Goal: Information Seeking & Learning: Compare options

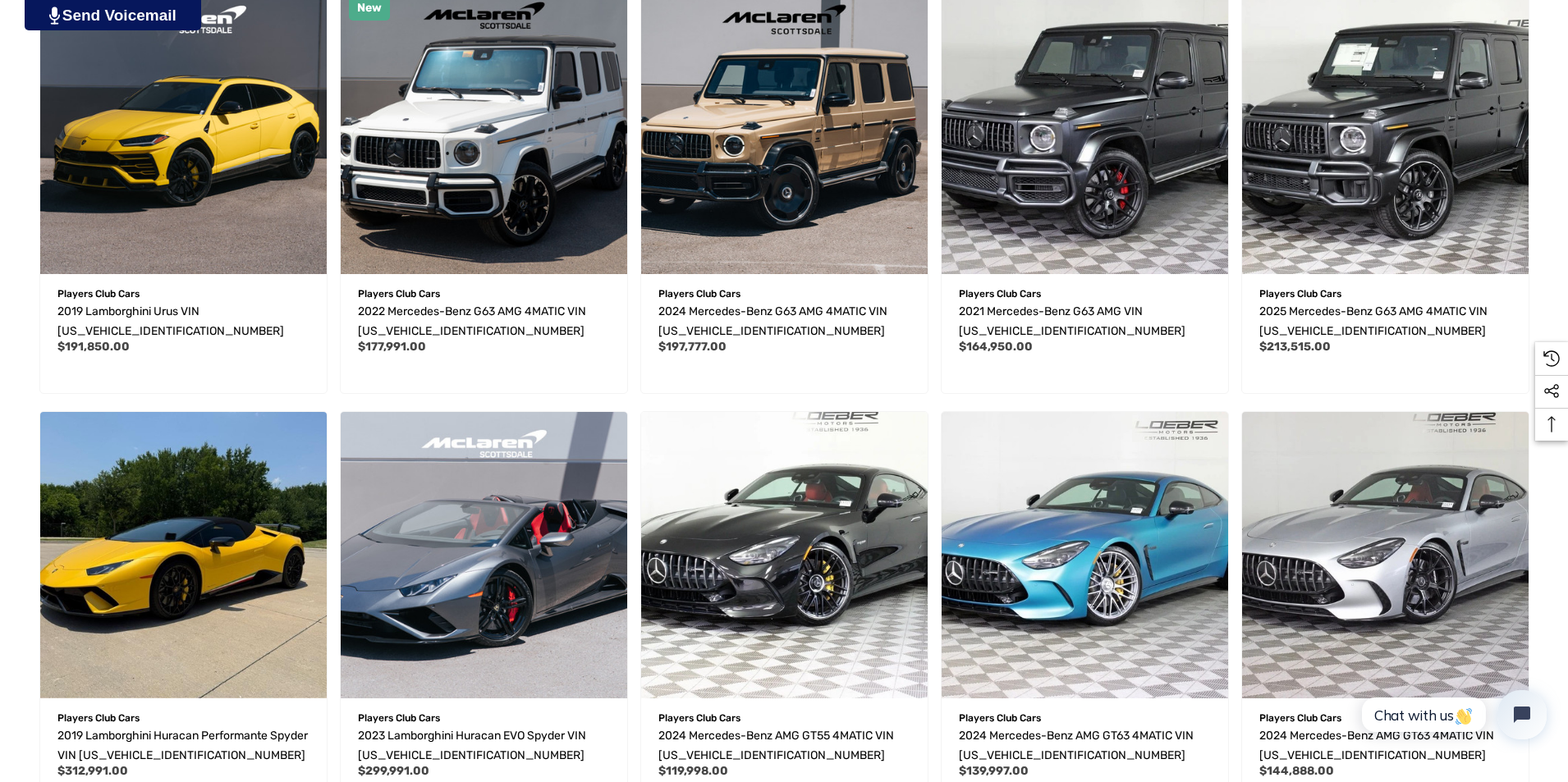
scroll to position [739, 0]
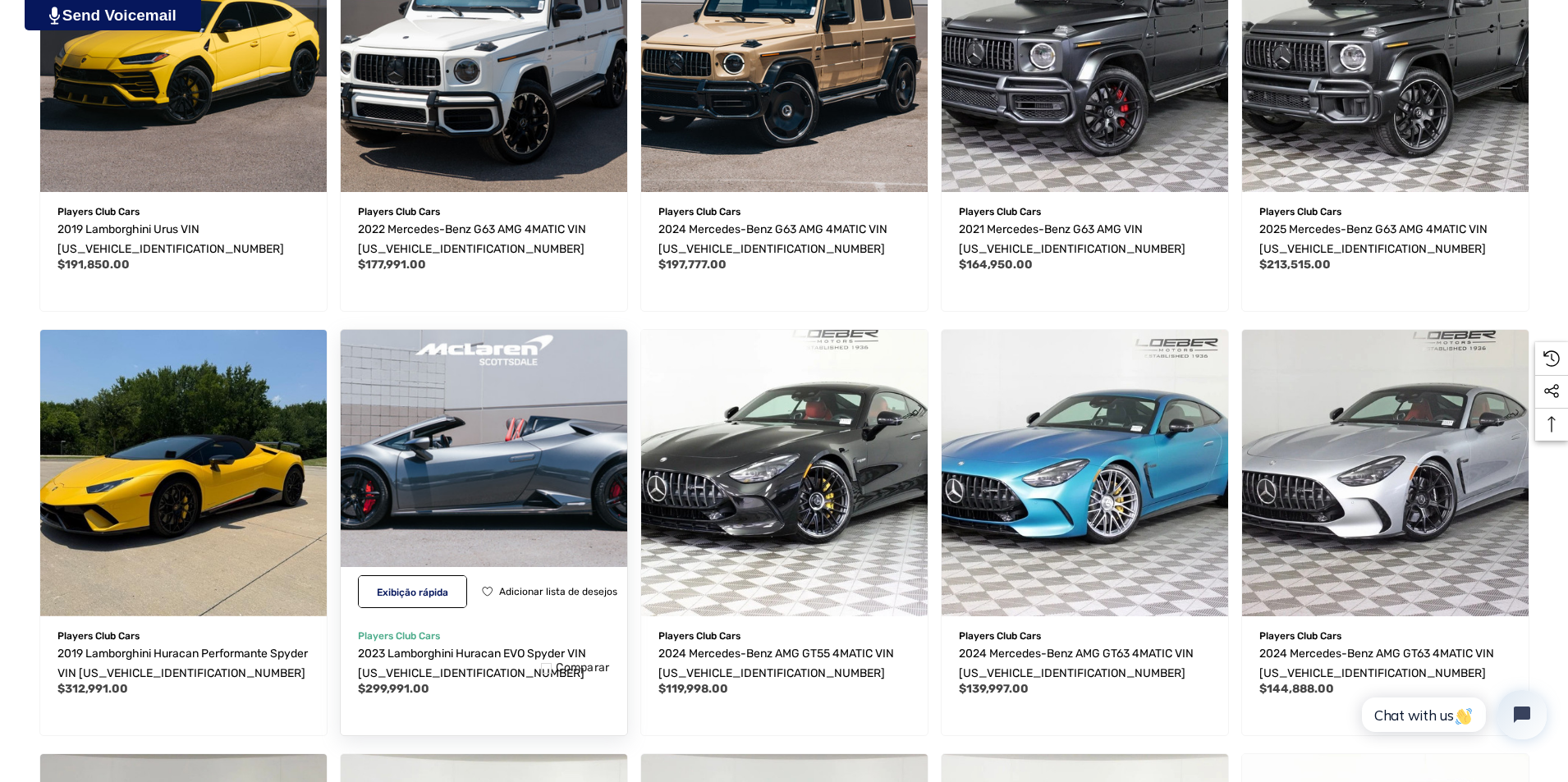
click at [481, 367] on img "2023 Lamborghini Huracan EVO Spyder VIN ZHWUT5ZF8PLA22487,$299,991.00\a" at bounding box center [484, 473] width 315 height 315
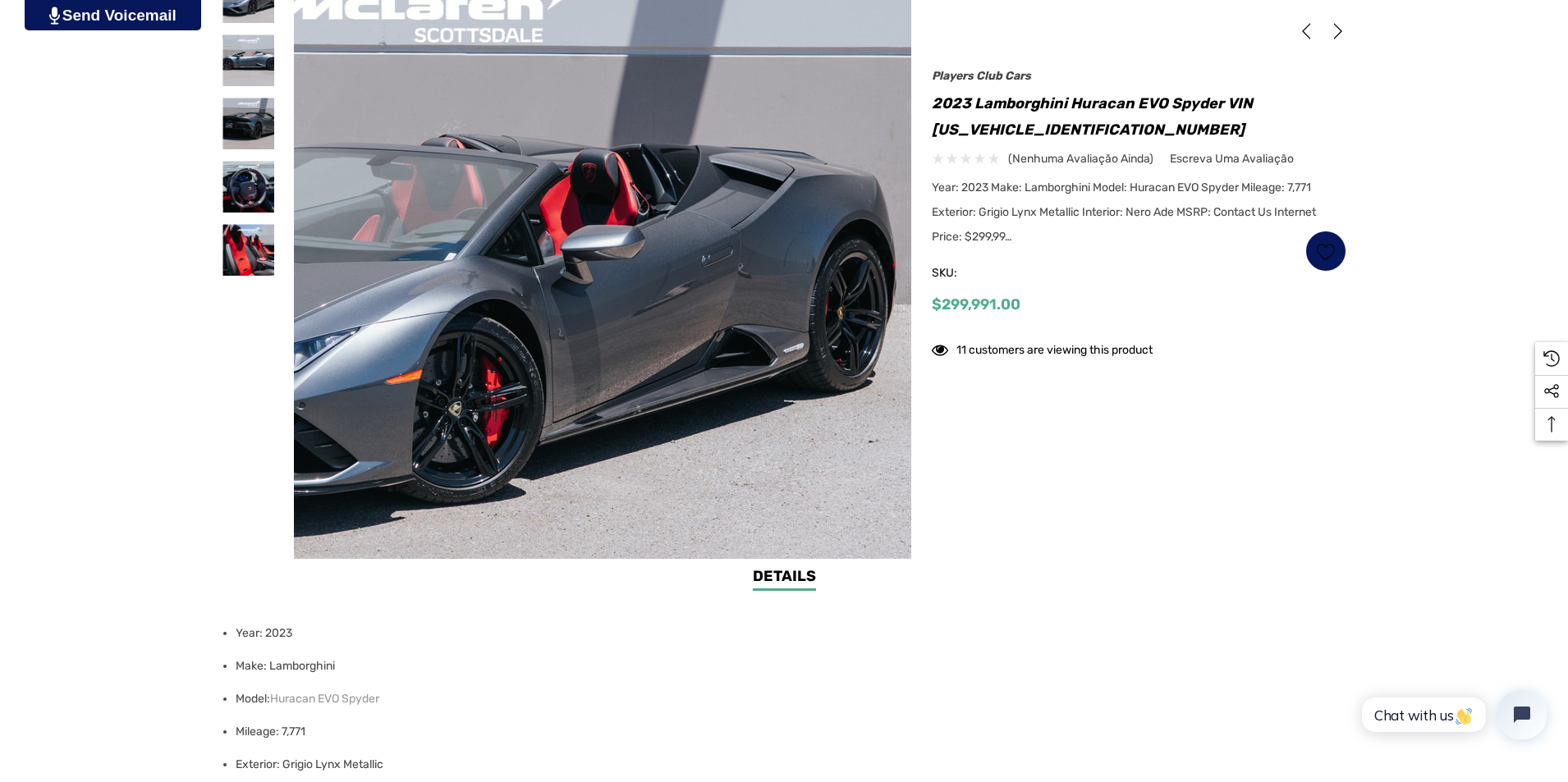
scroll to position [493, 0]
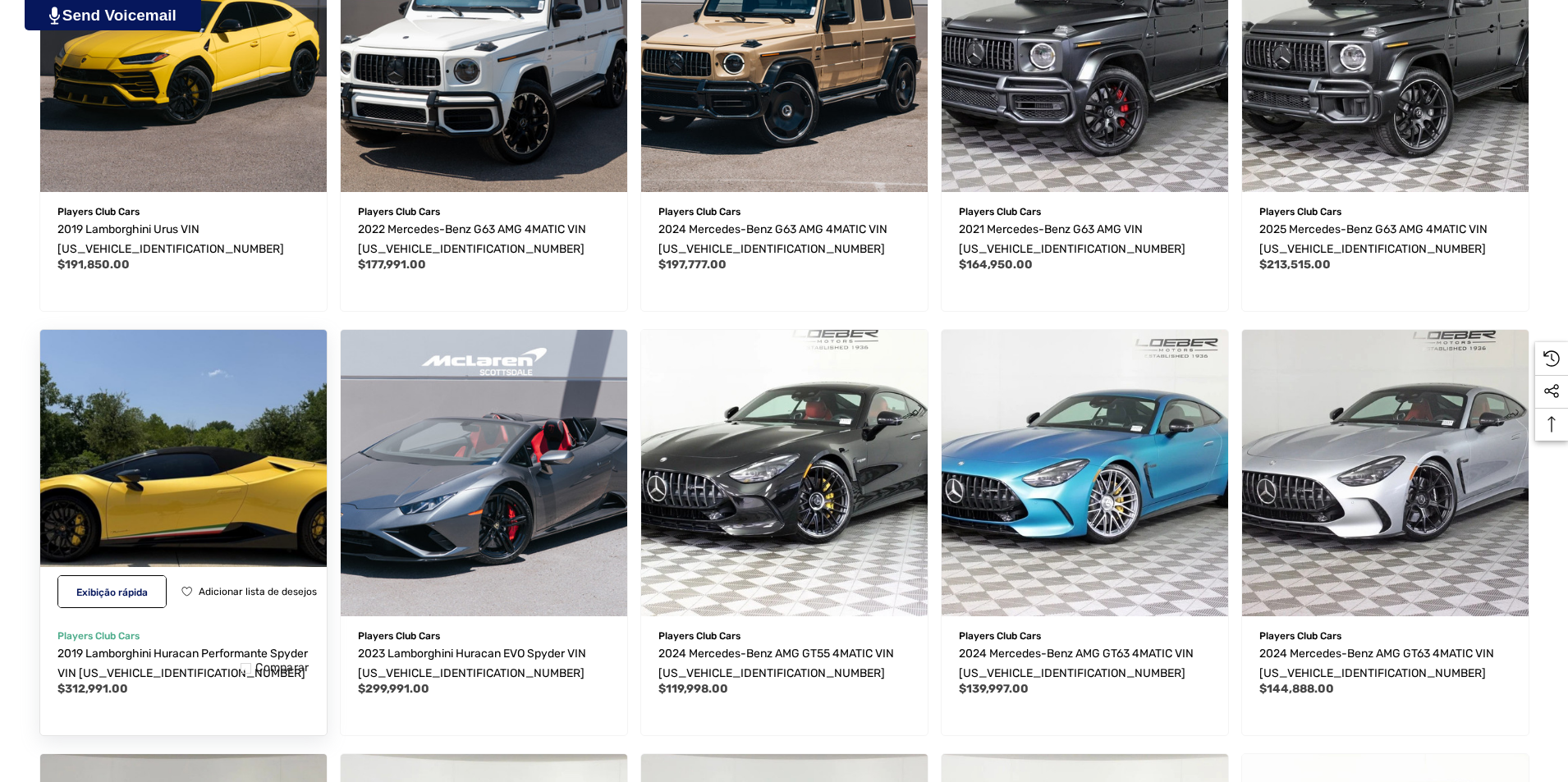
click at [232, 477] on img "2019 Lamborghini Huracan Performante Spyder VIN ZHWUS4ZF3KLA11421,$312,991.00\a" at bounding box center [183, 473] width 315 height 315
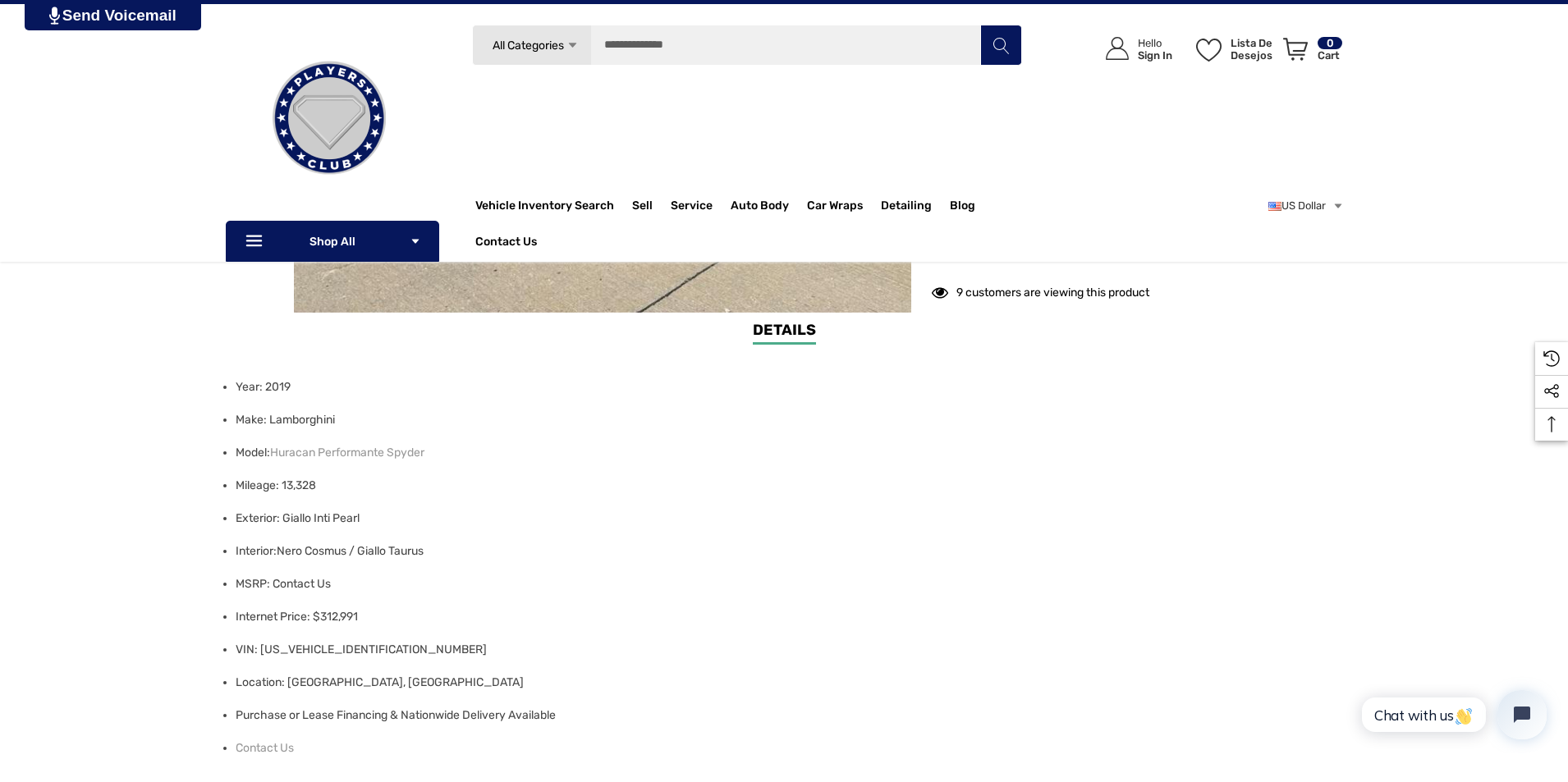
scroll to position [411, 0]
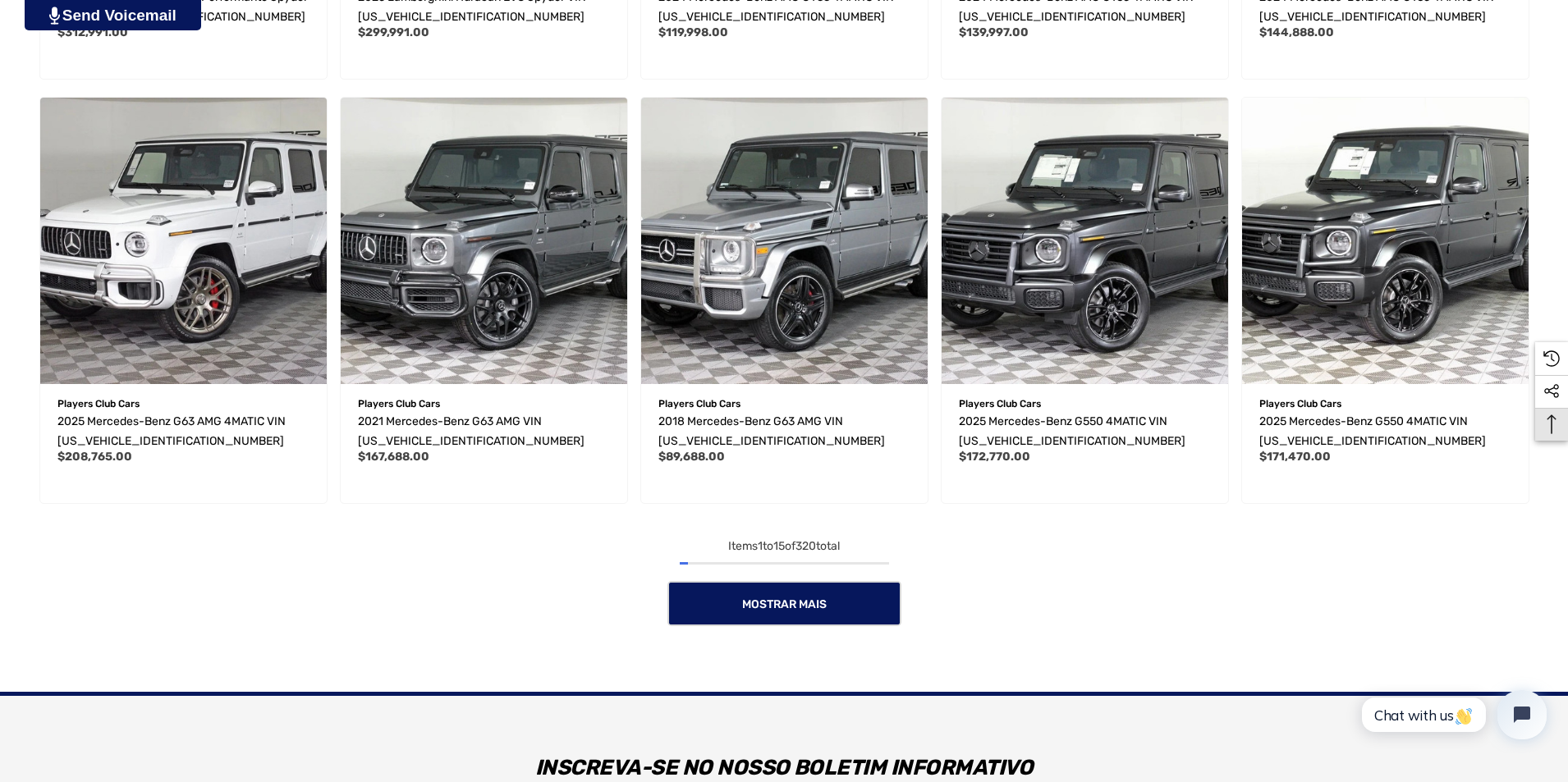
scroll to position [1477, 0]
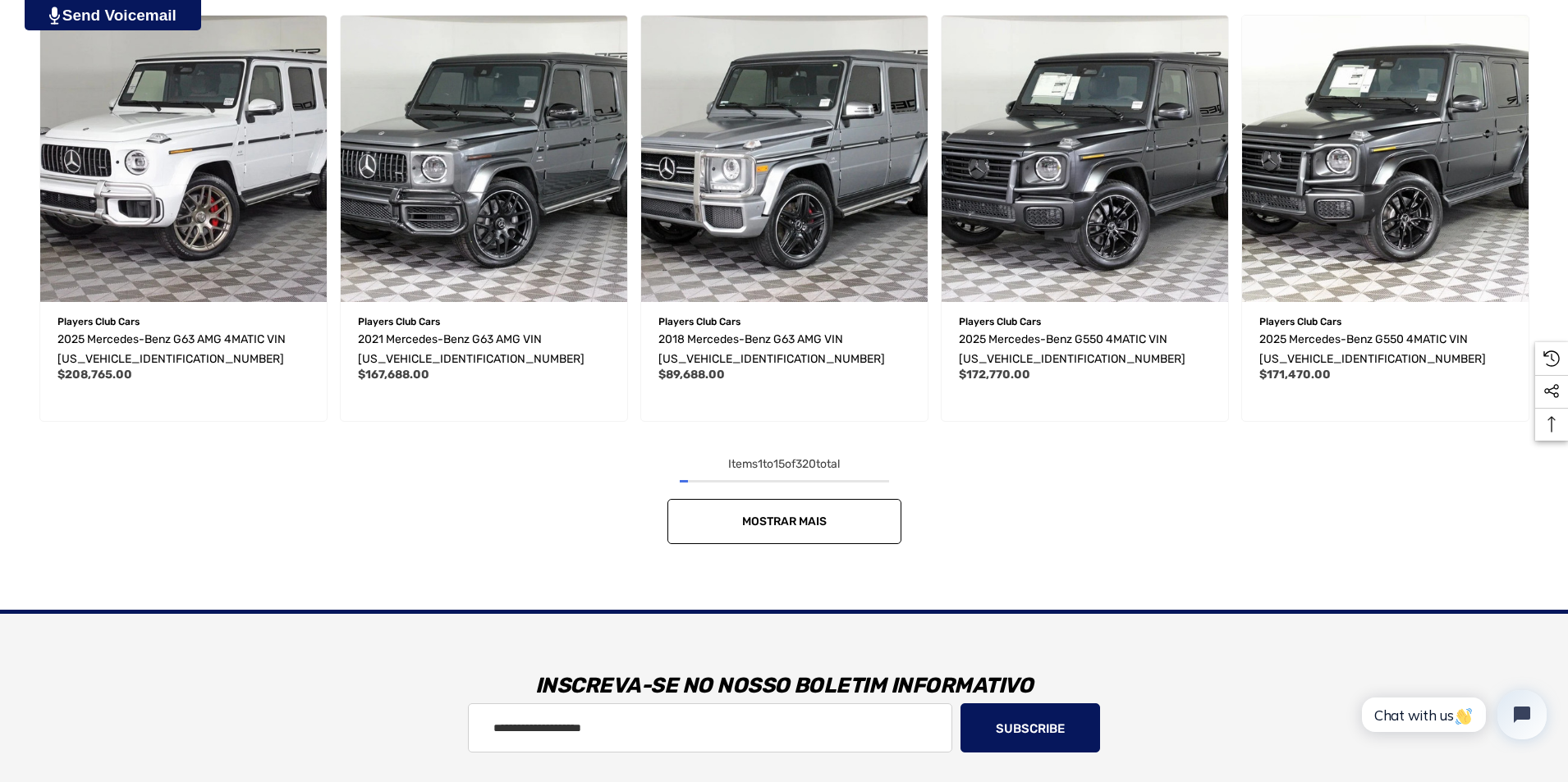
click at [863, 517] on link "Mostrar mais" at bounding box center [785, 521] width 234 height 45
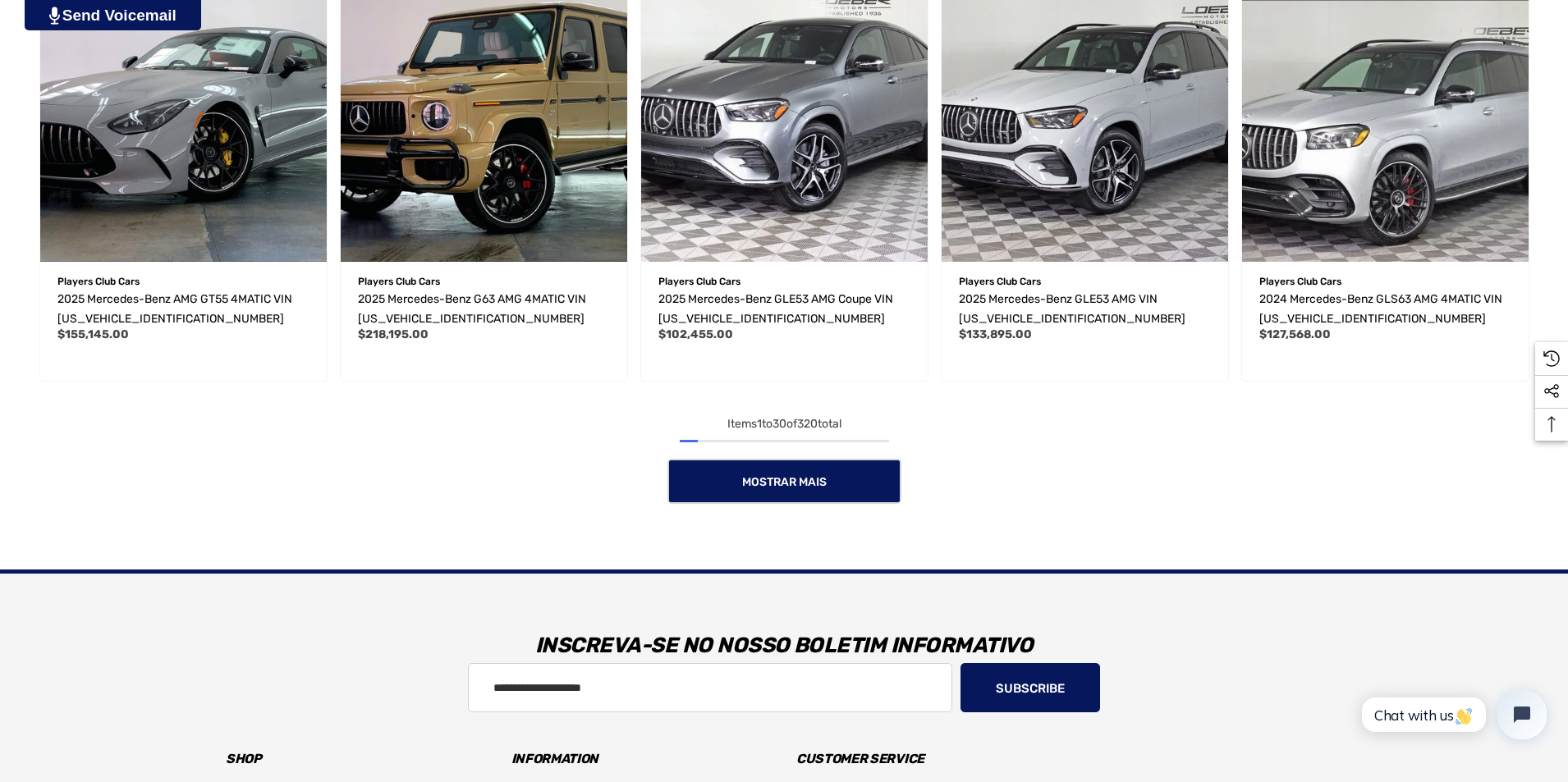
scroll to position [2873, 0]
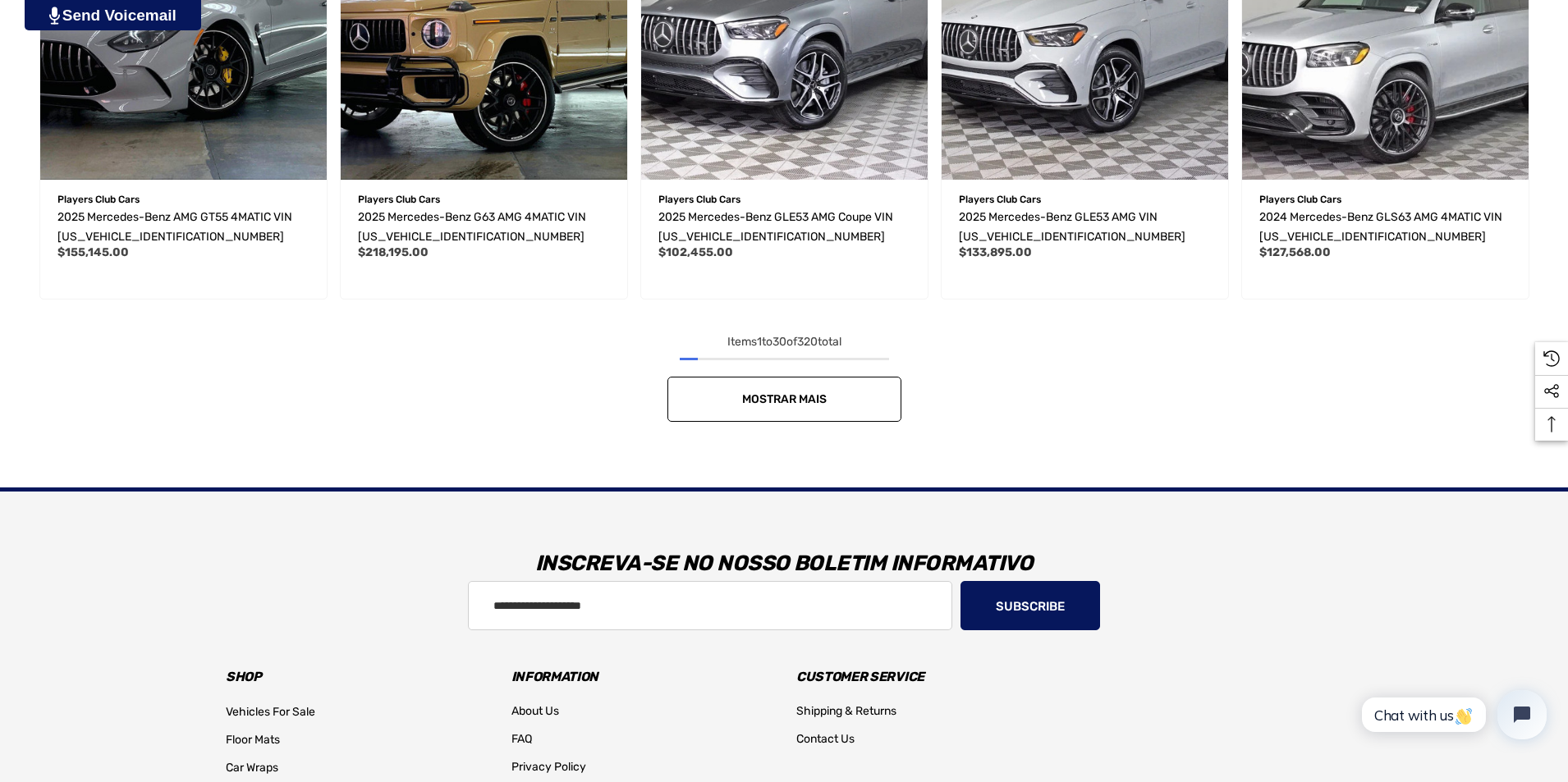
click at [845, 402] on link "Mostrar mais" at bounding box center [785, 399] width 234 height 45
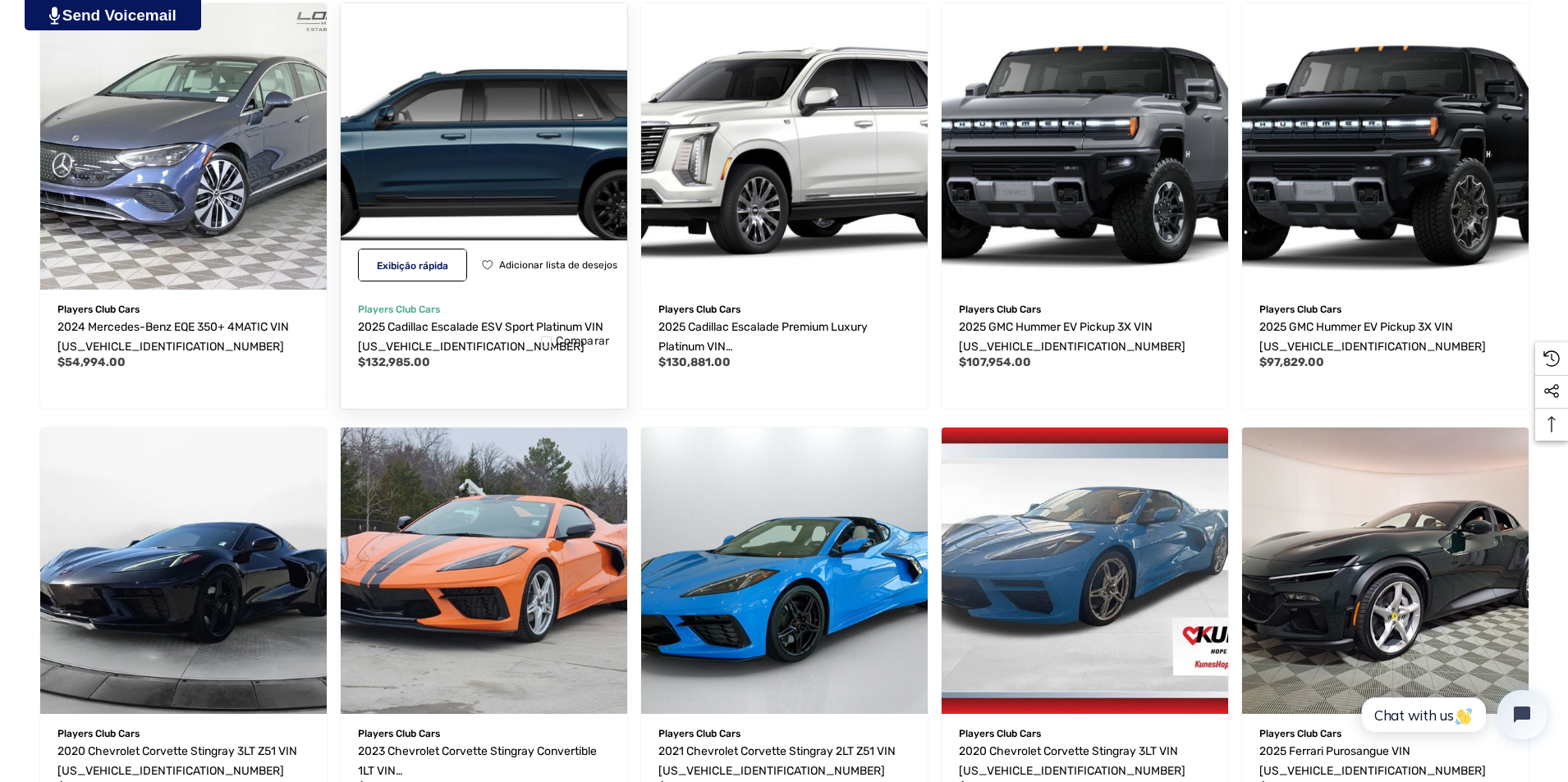
scroll to position [3940, 0]
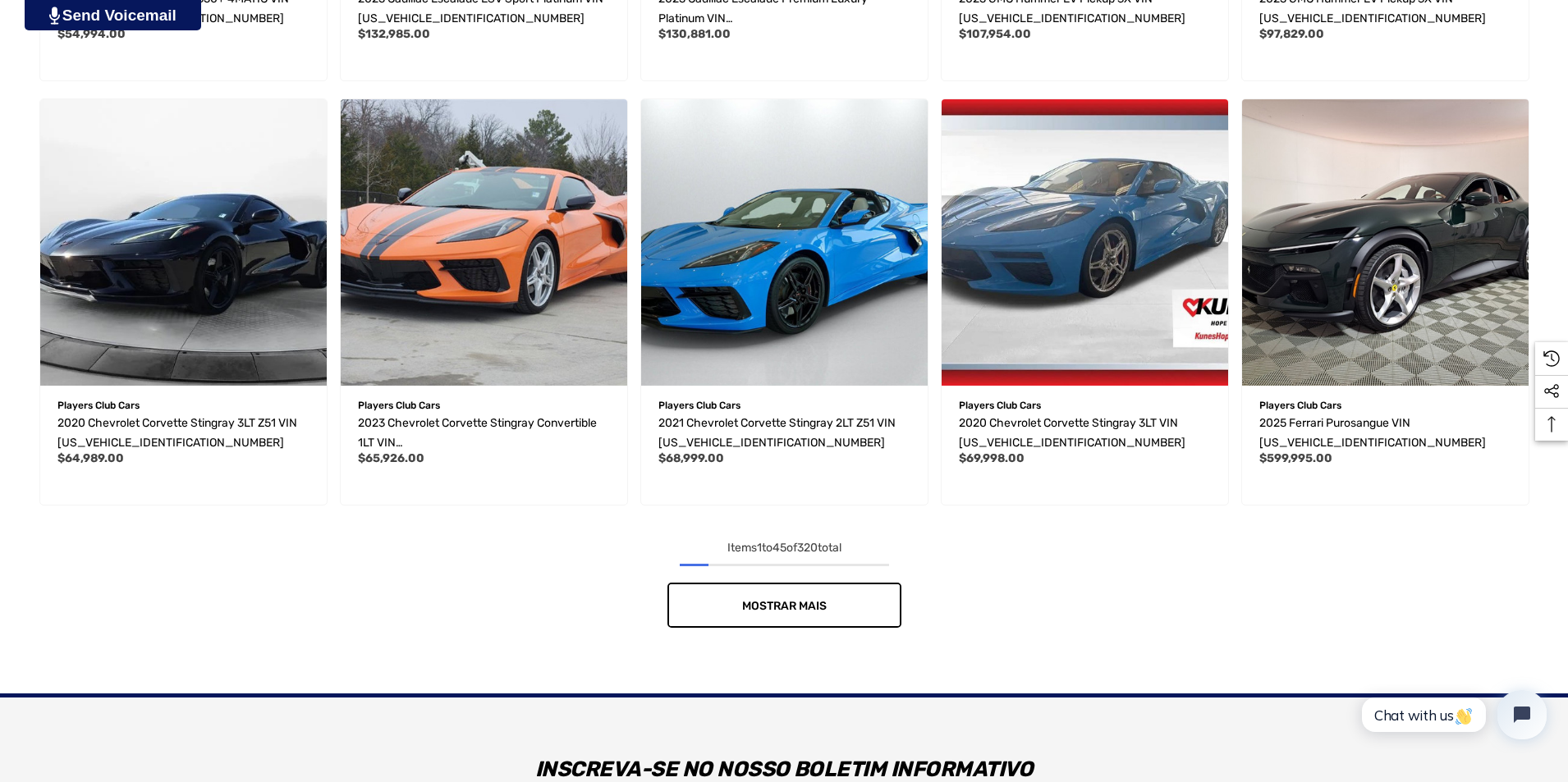
click at [811, 606] on span "Mostrar mais" at bounding box center [785, 606] width 85 height 14
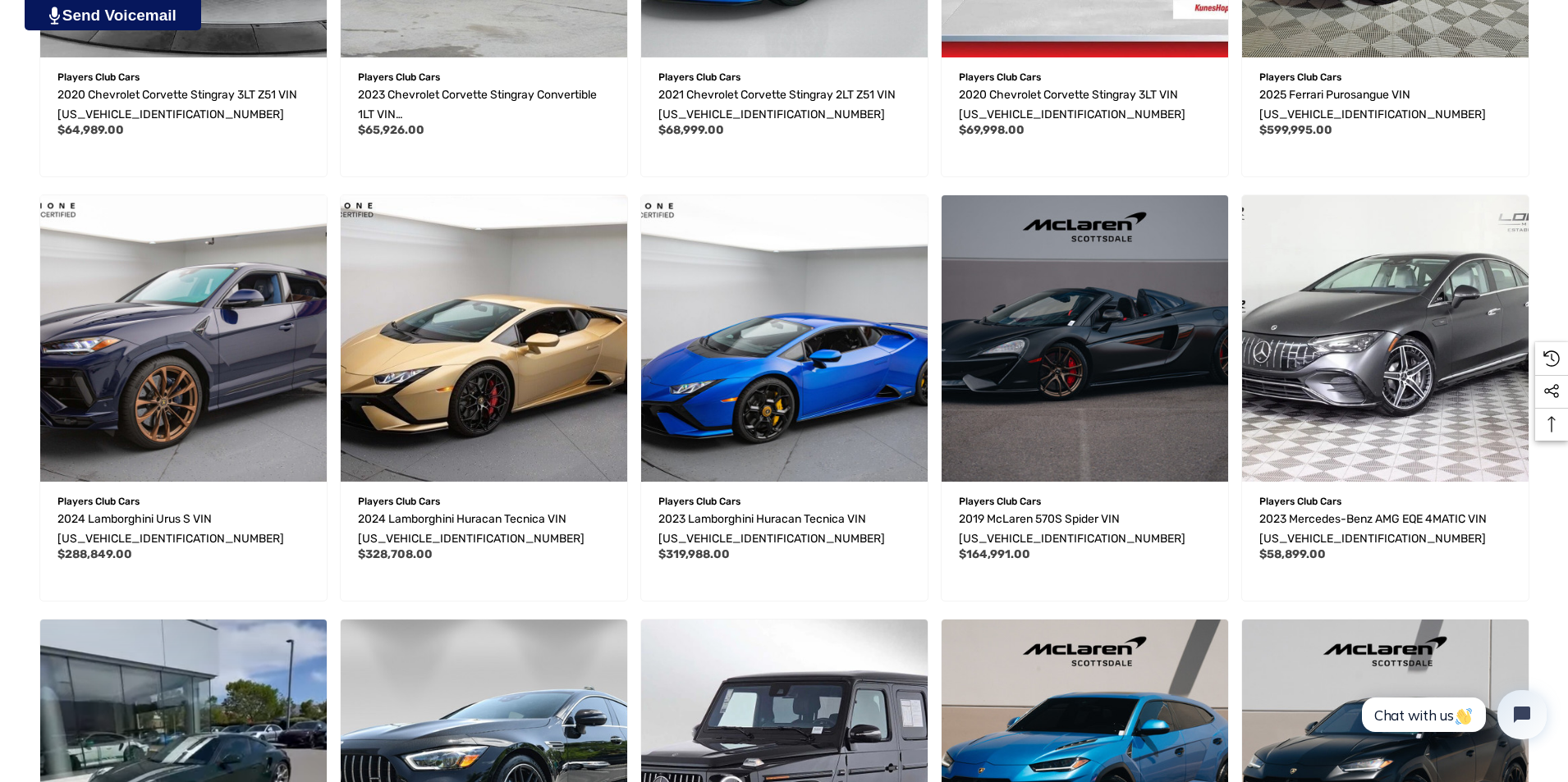
scroll to position [4597, 0]
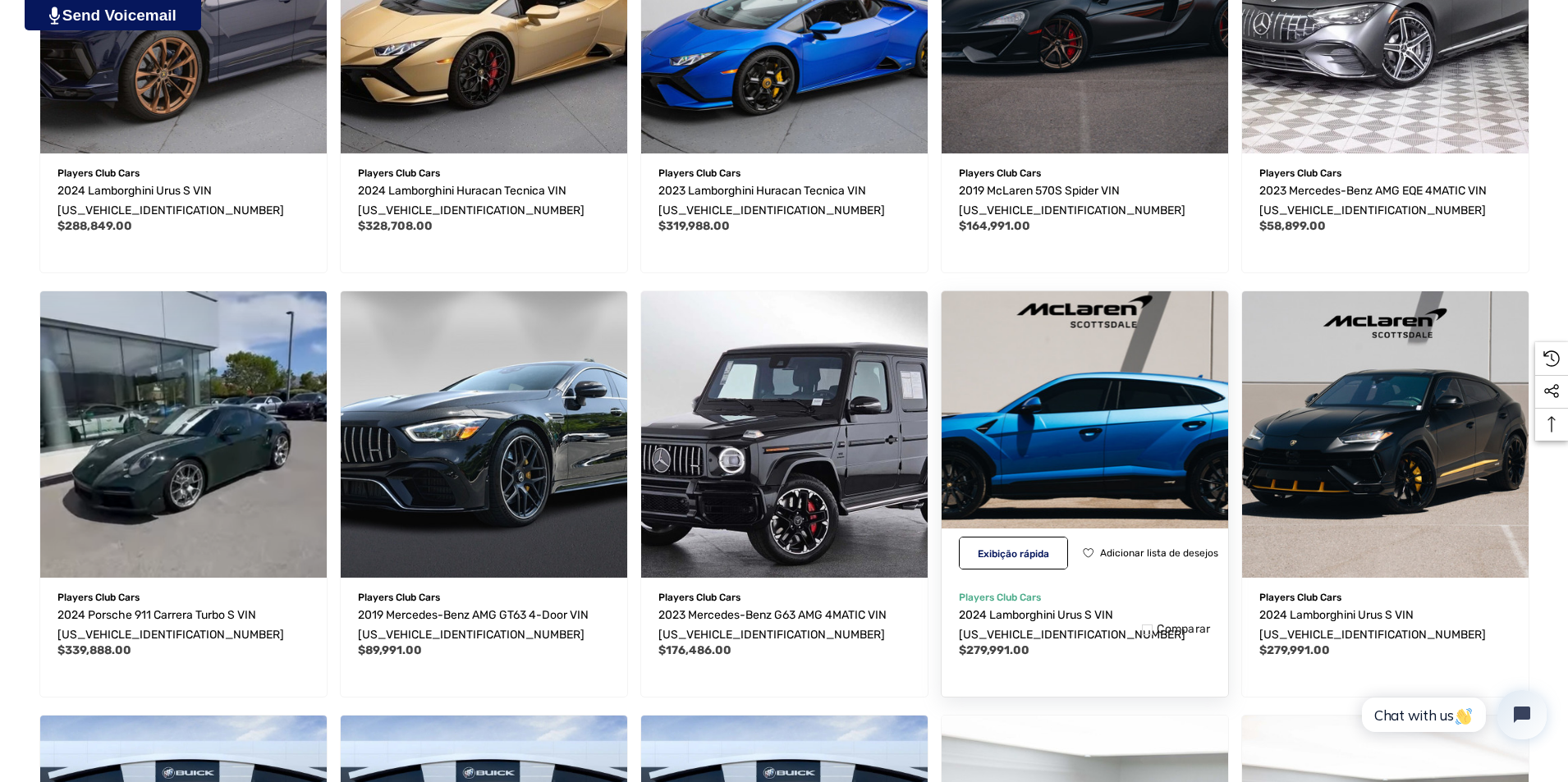
click at [1084, 509] on img "2024 Lamborghini Urus S VIN ZPBUB3ZL8RLA28658,$279,991.00\a" at bounding box center [1084, 434] width 315 height 315
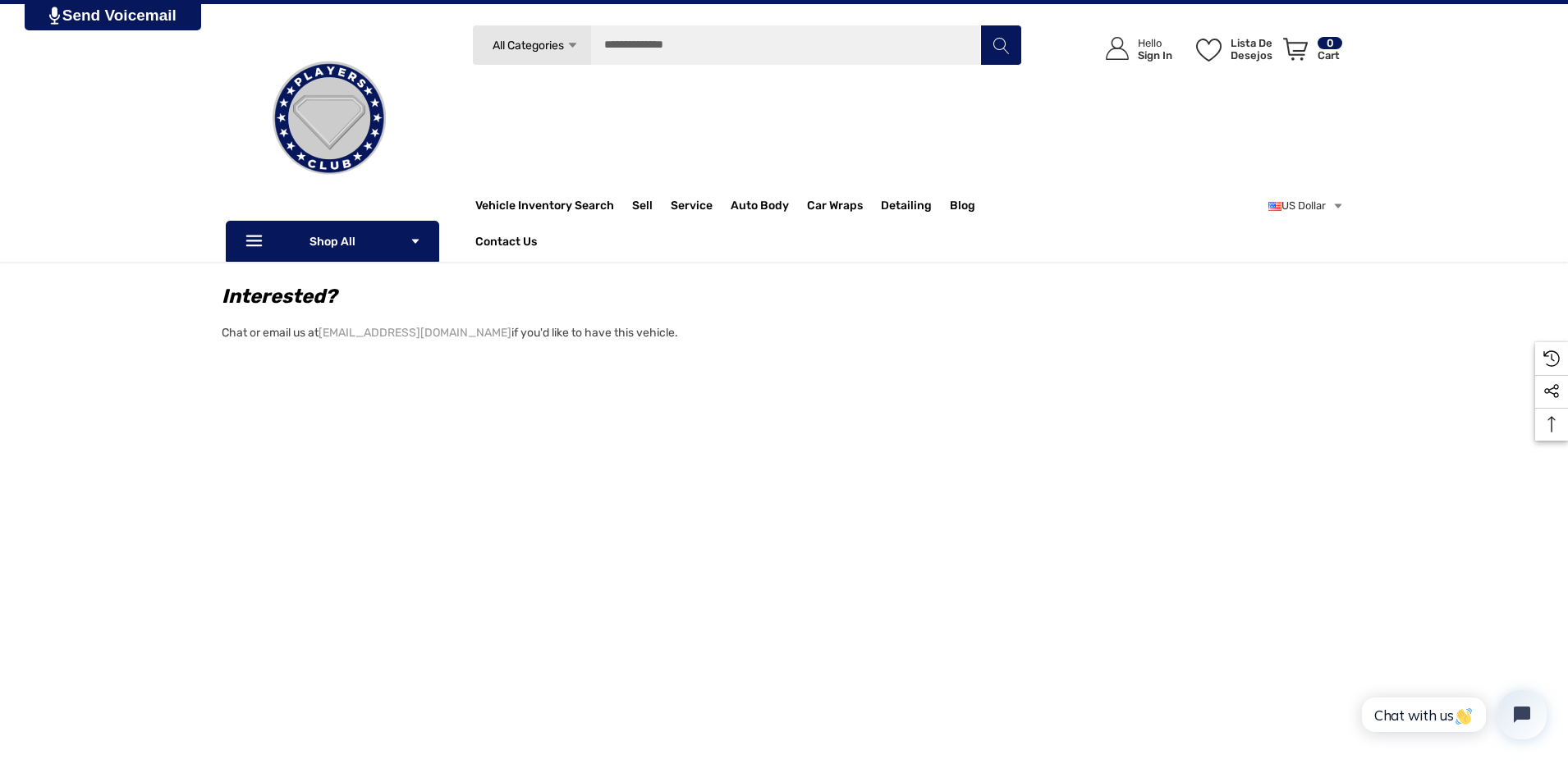
scroll to position [1477, 0]
